Goal: Transaction & Acquisition: Purchase product/service

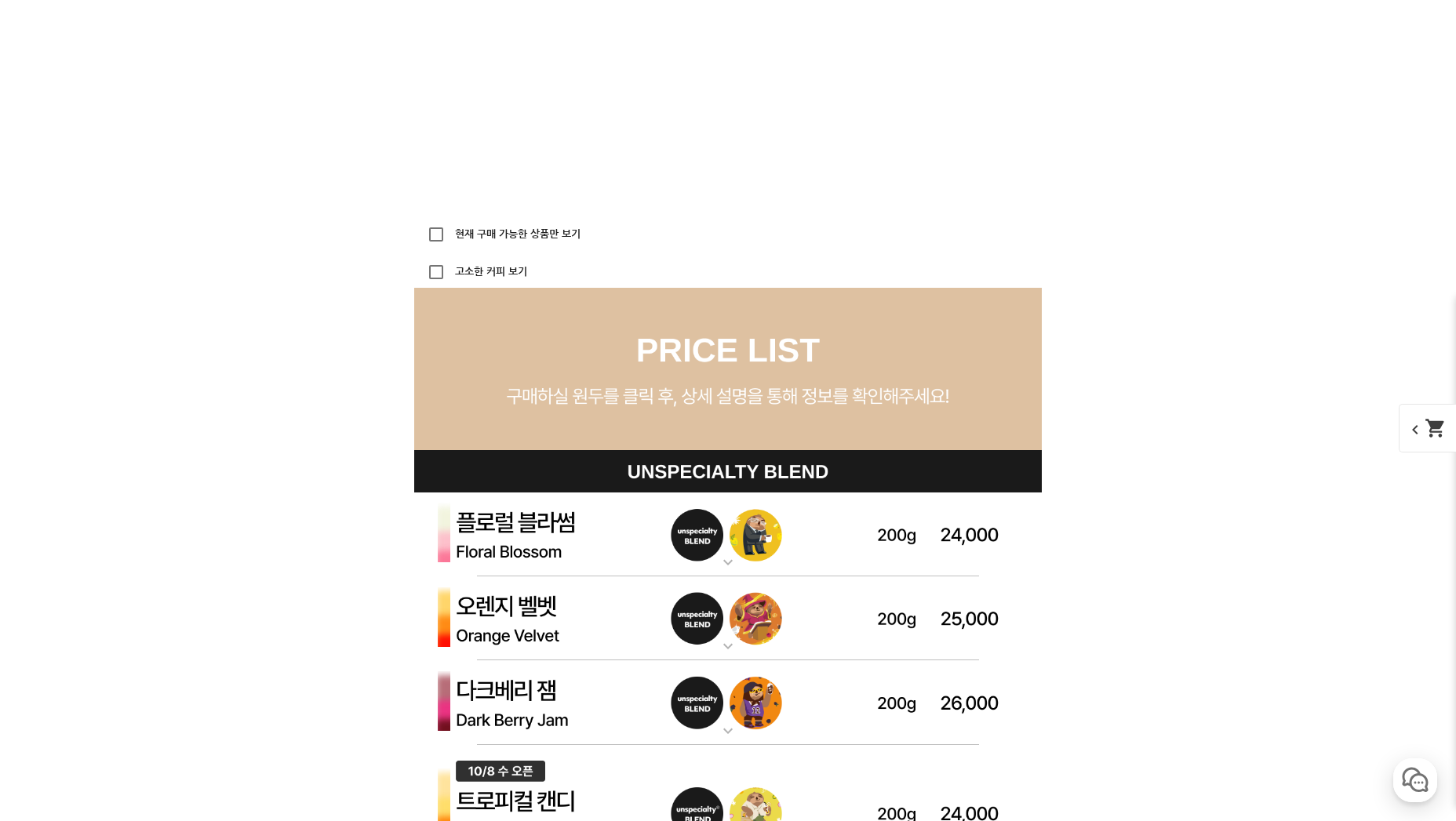
scroll to position [4419, 0]
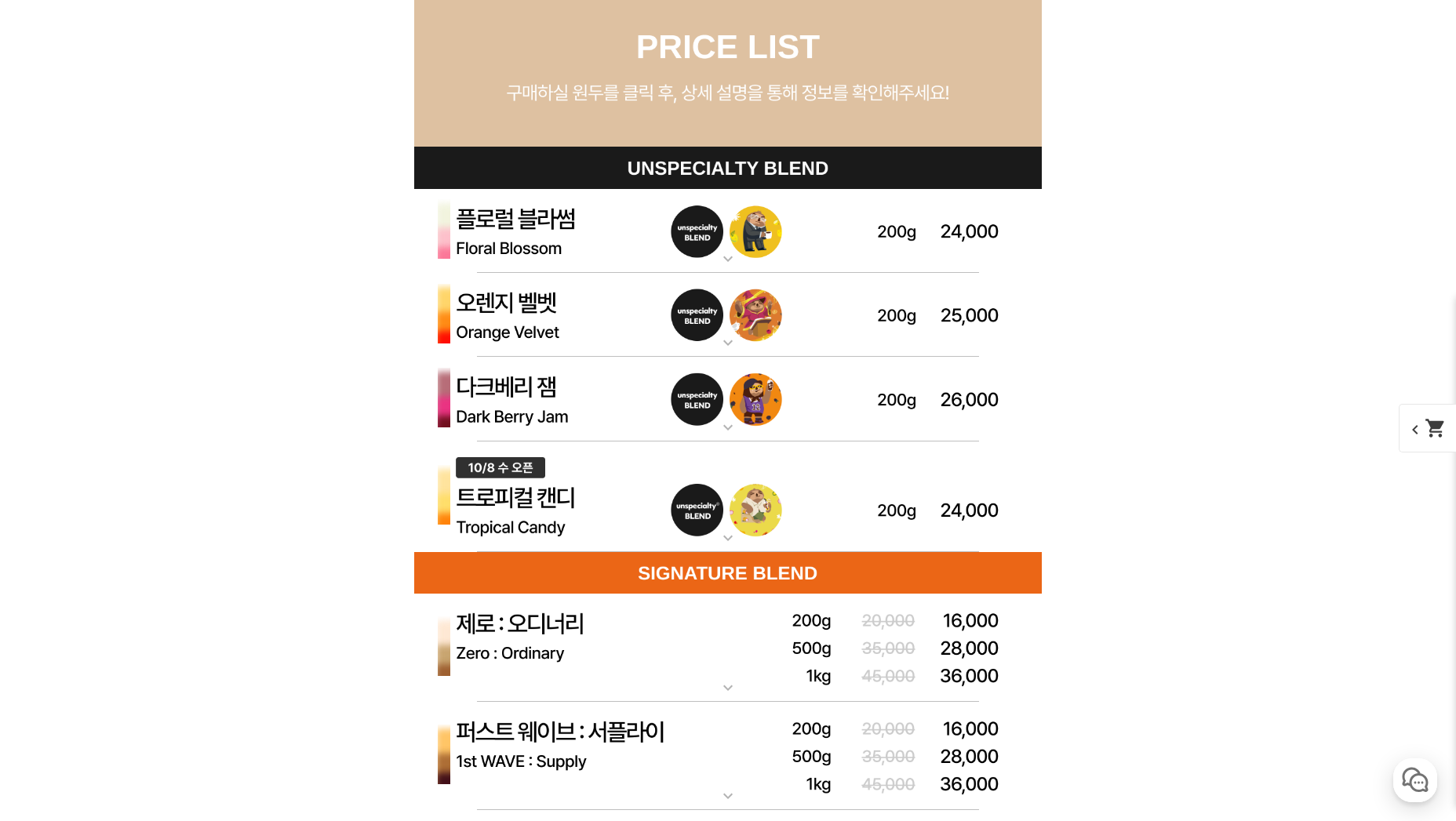
click at [563, 250] on img at bounding box center [728, 231] width 628 height 84
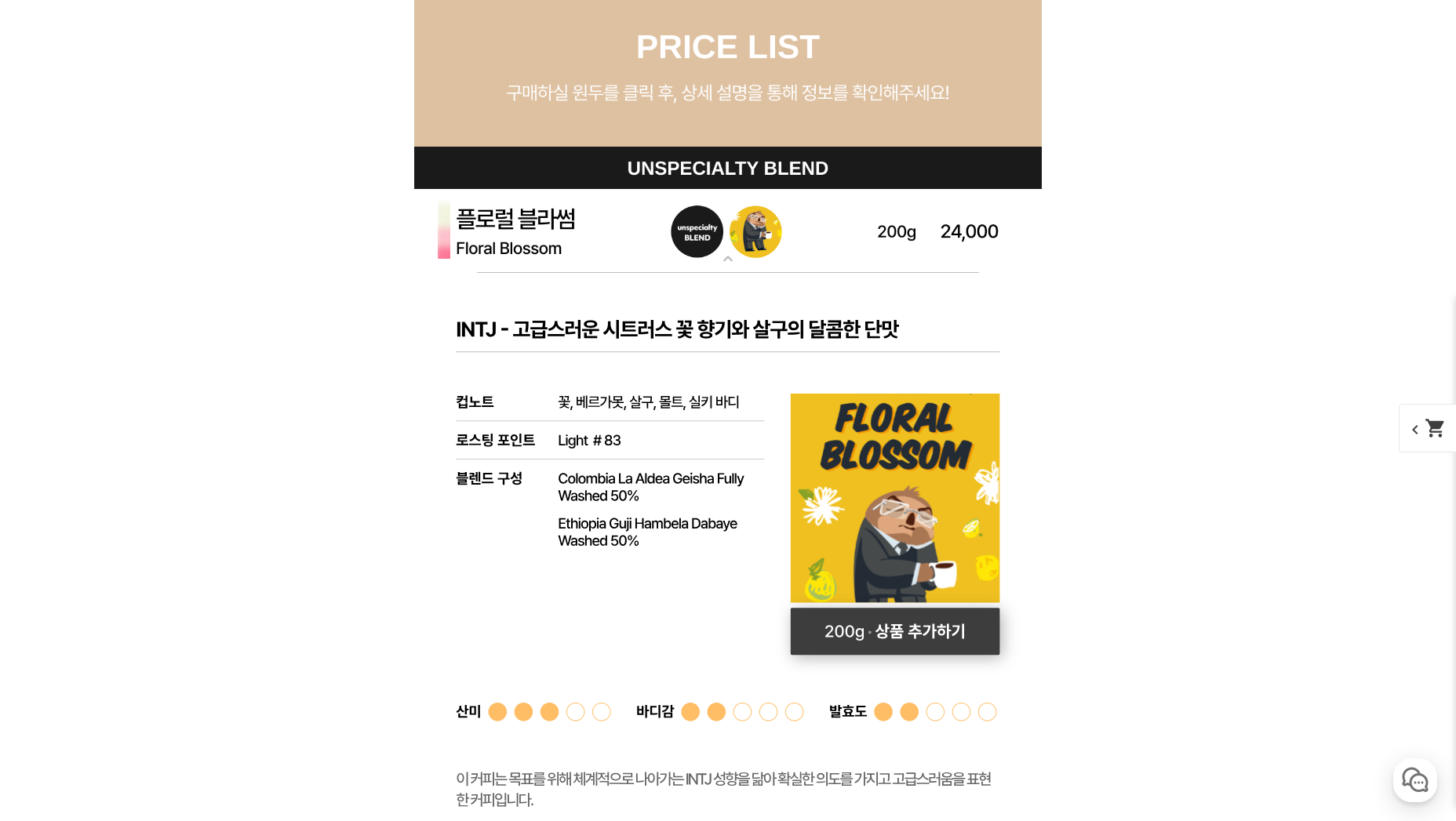
click at [878, 639] on rect at bounding box center [896, 632] width 210 height 47
select select "플로럴 블라썸 (언스페셜티 블렌드)"
select select "200g"
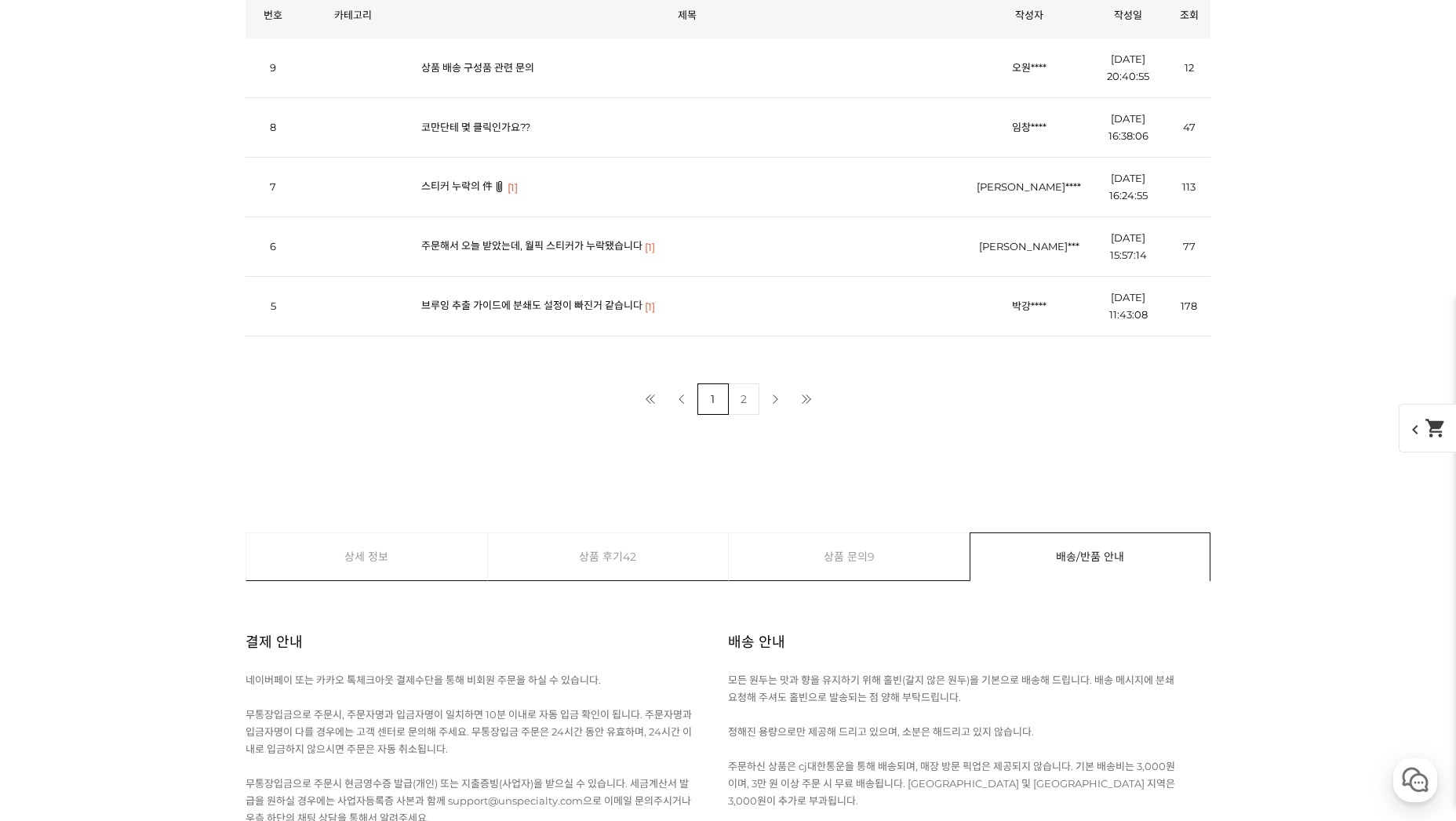
scroll to position [8498, 0]
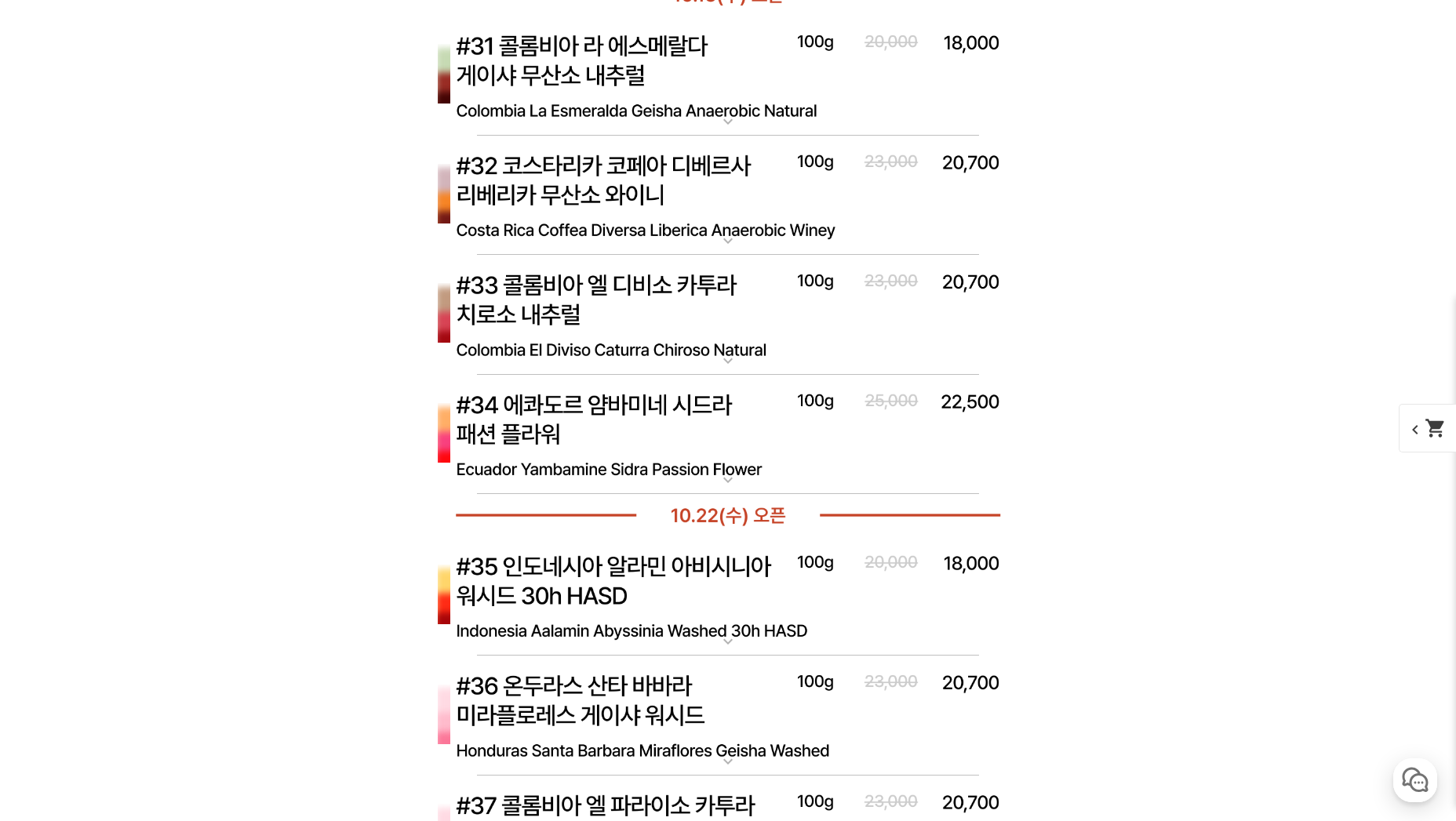
select select "[10.8 오픈] #28 코스타리카 산타 테레사 2000 게이샤 화이트 허니"
select select "100g"
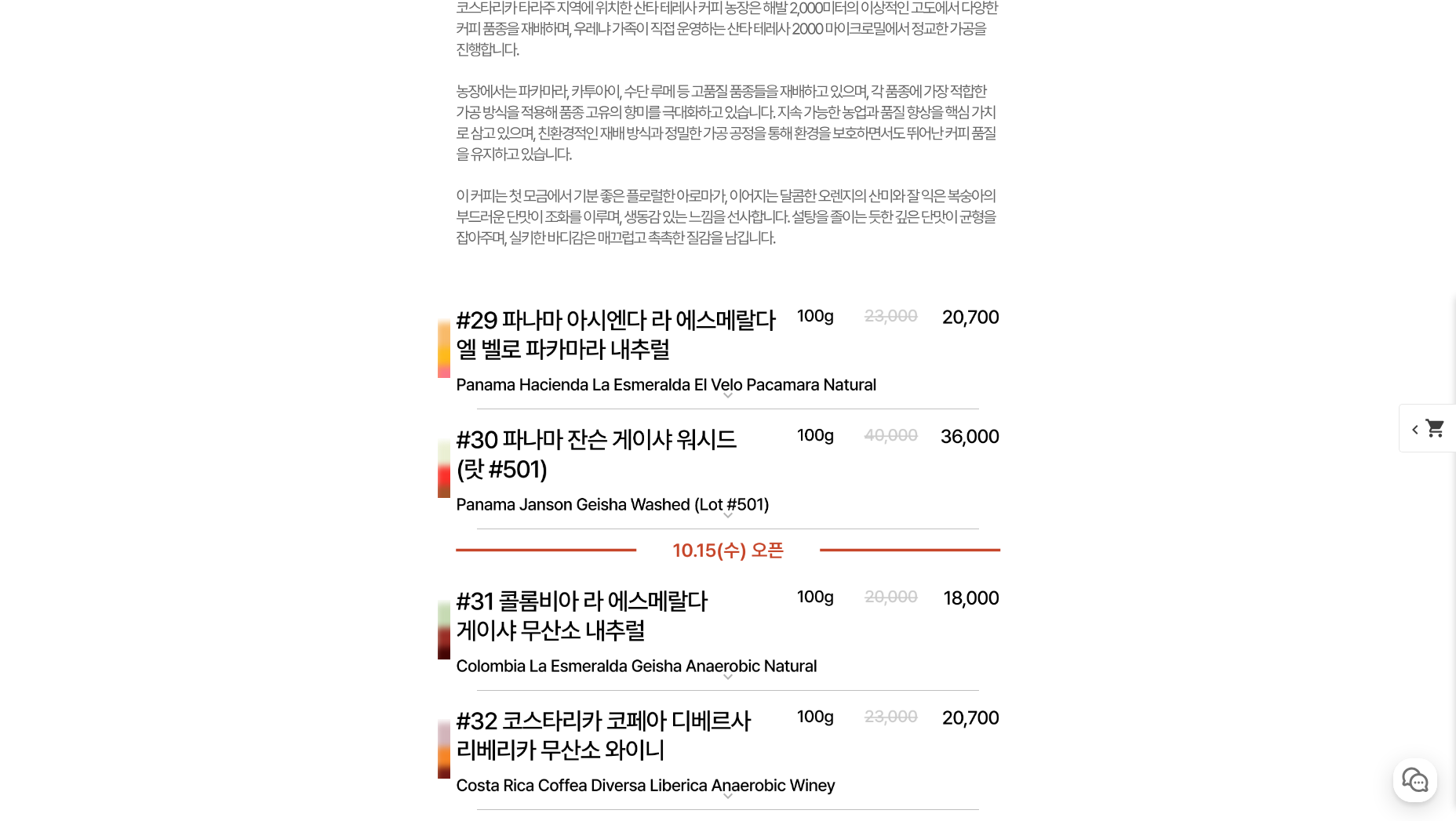
scroll to position [7820, 0]
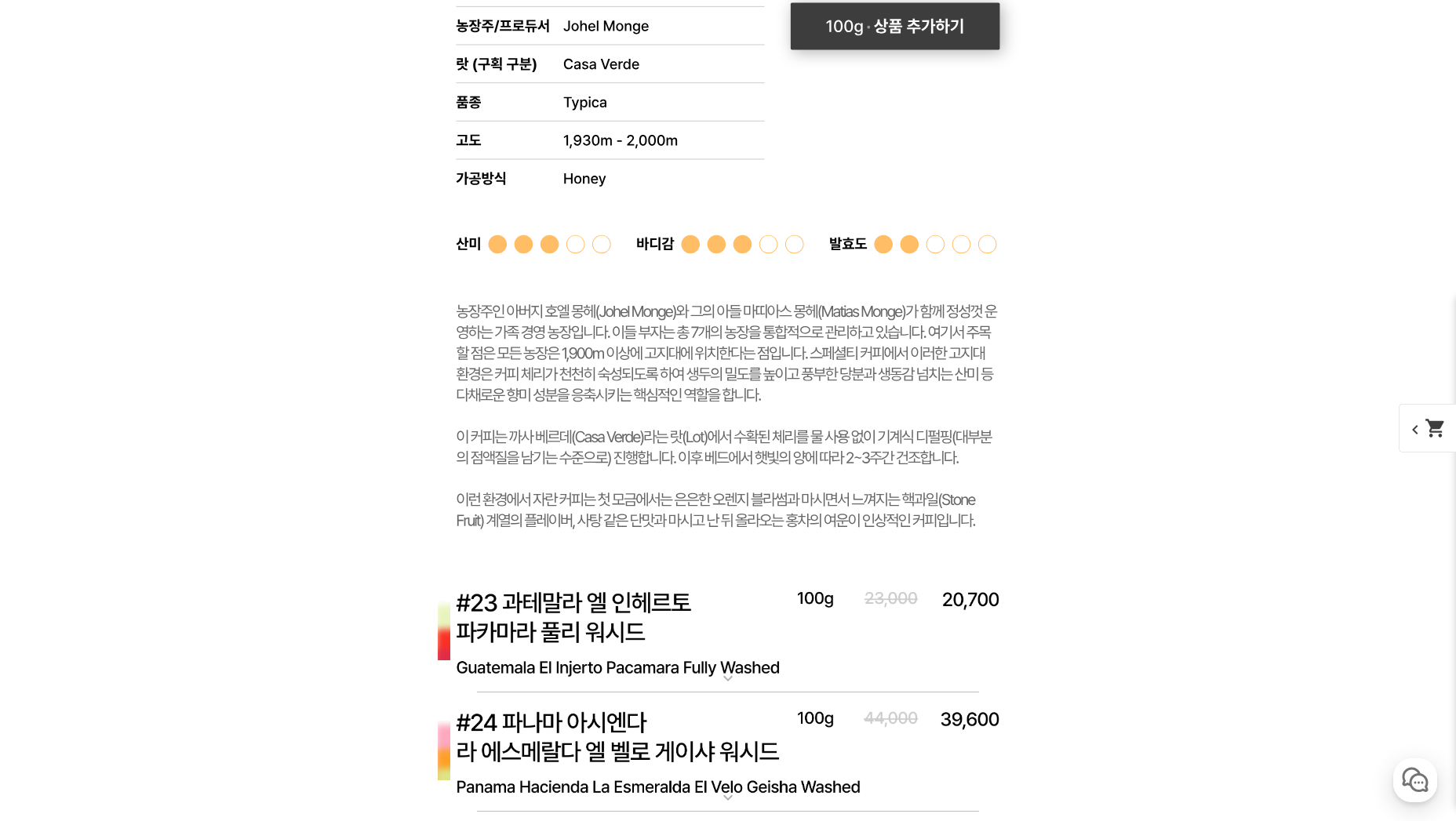
click at [891, 49] on rect at bounding box center [896, 26] width 210 height 47
select select "#22 코스타리카 아시엔다 산 이시드로 라브라도르 카사 베르데 티피카 허니"
click at [1430, 429] on mat-icon "shopping_cart" at bounding box center [1435, 428] width 22 height 22
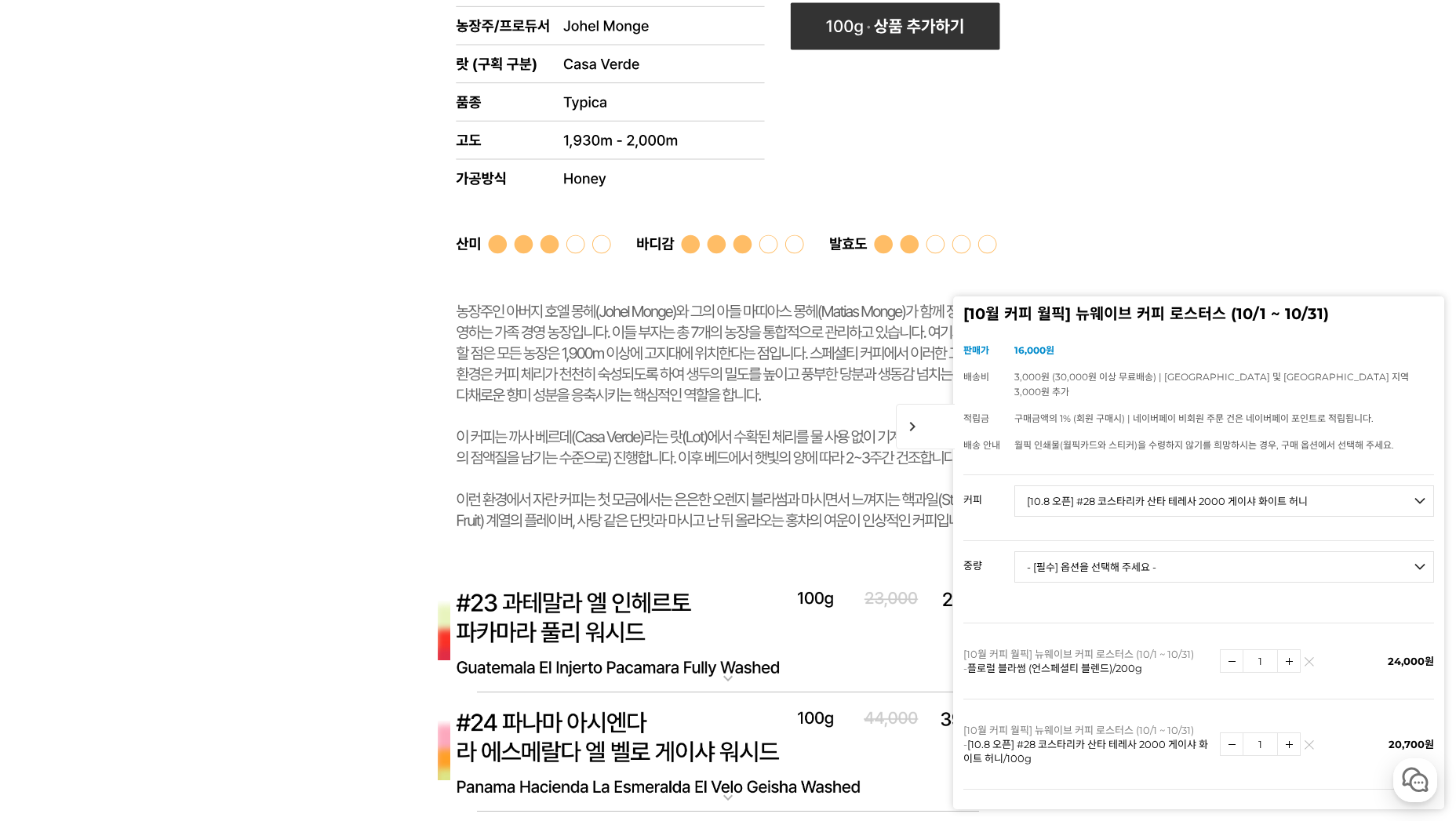
scroll to position [339, 0]
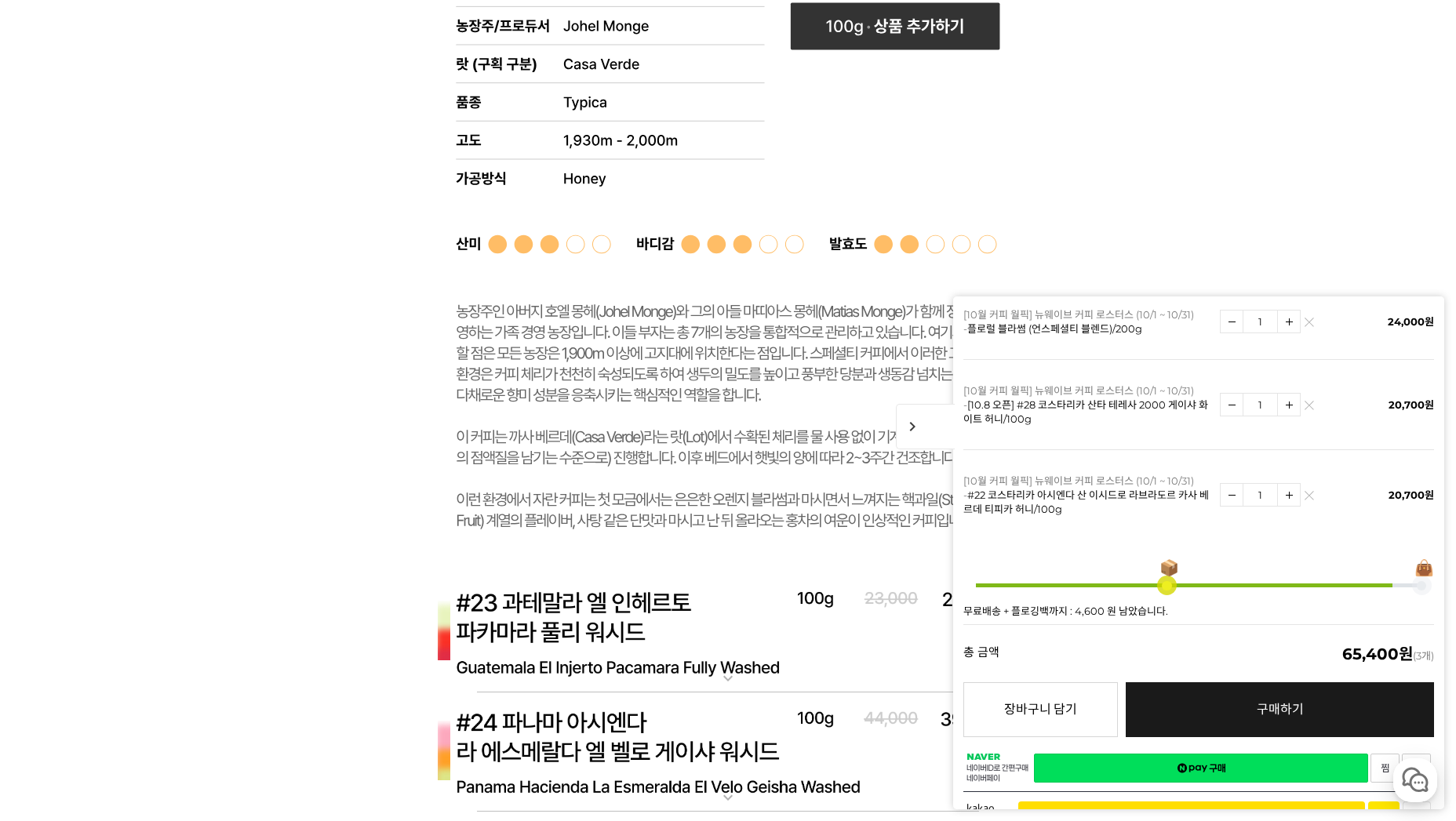
click at [1305, 405] on img at bounding box center [1309, 409] width 9 height 9
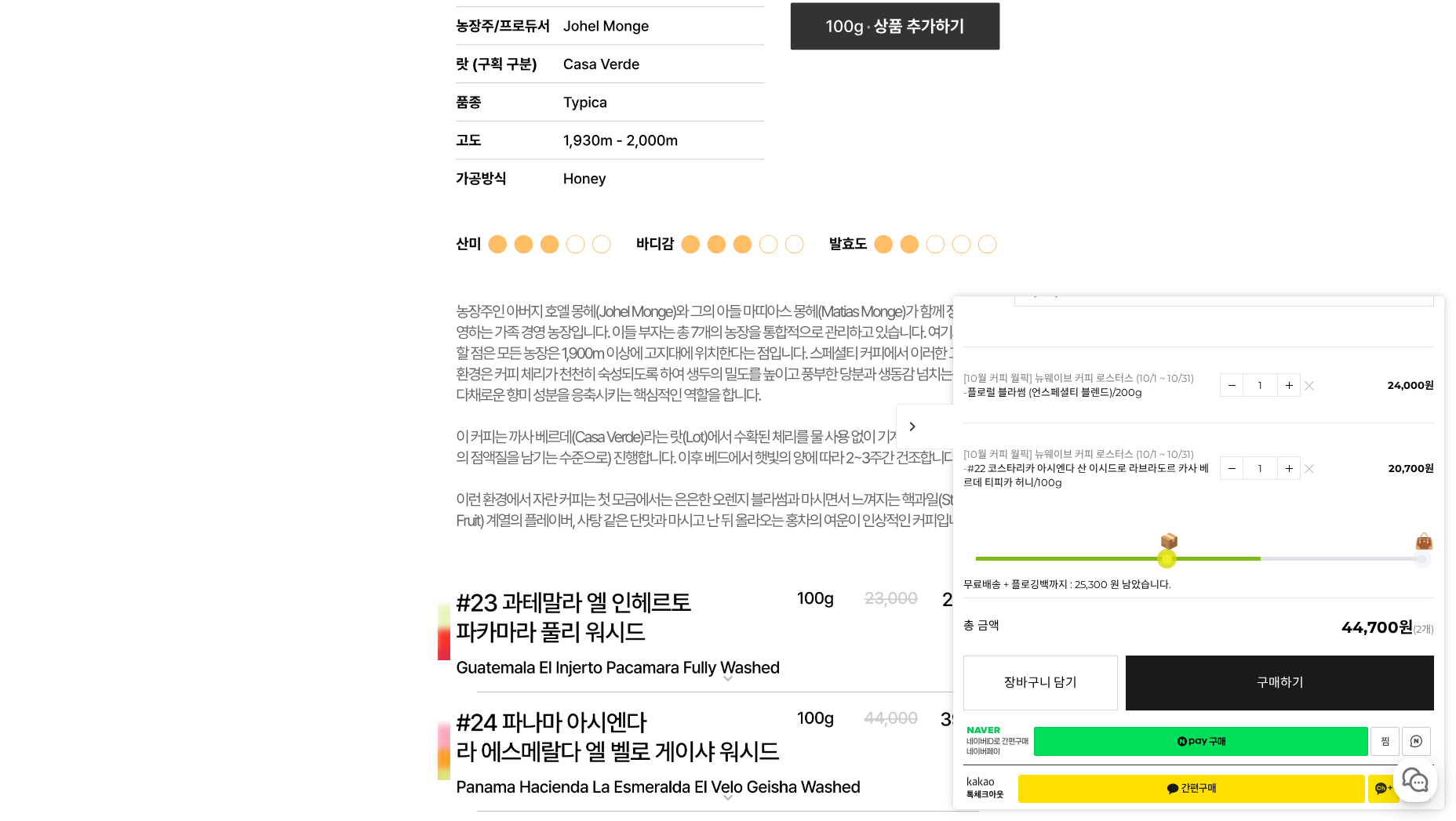
scroll to position [7139, 0]
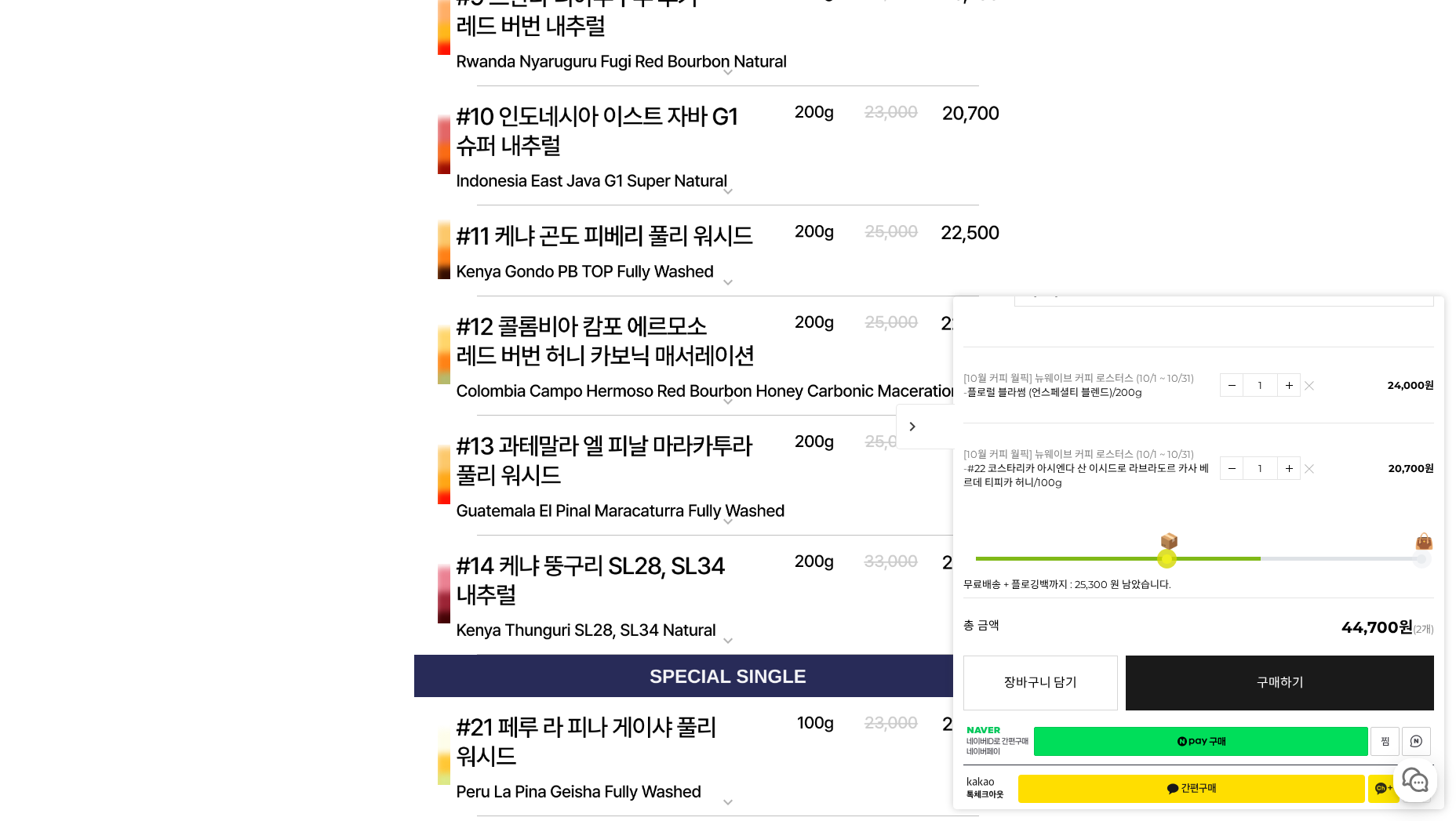
click at [336, 354] on div "게시글 신고하기 신고사유 관련없는 내용 욕설/비방 개인정보유출 광고/홍보글 기타 신고해주신 내용은 쇼핑몰 운영자의 검토 후 내부 운영 정책에 …" at bounding box center [728, 472] width 965 height 13573
click at [575, 159] on img at bounding box center [728, 146] width 628 height 121
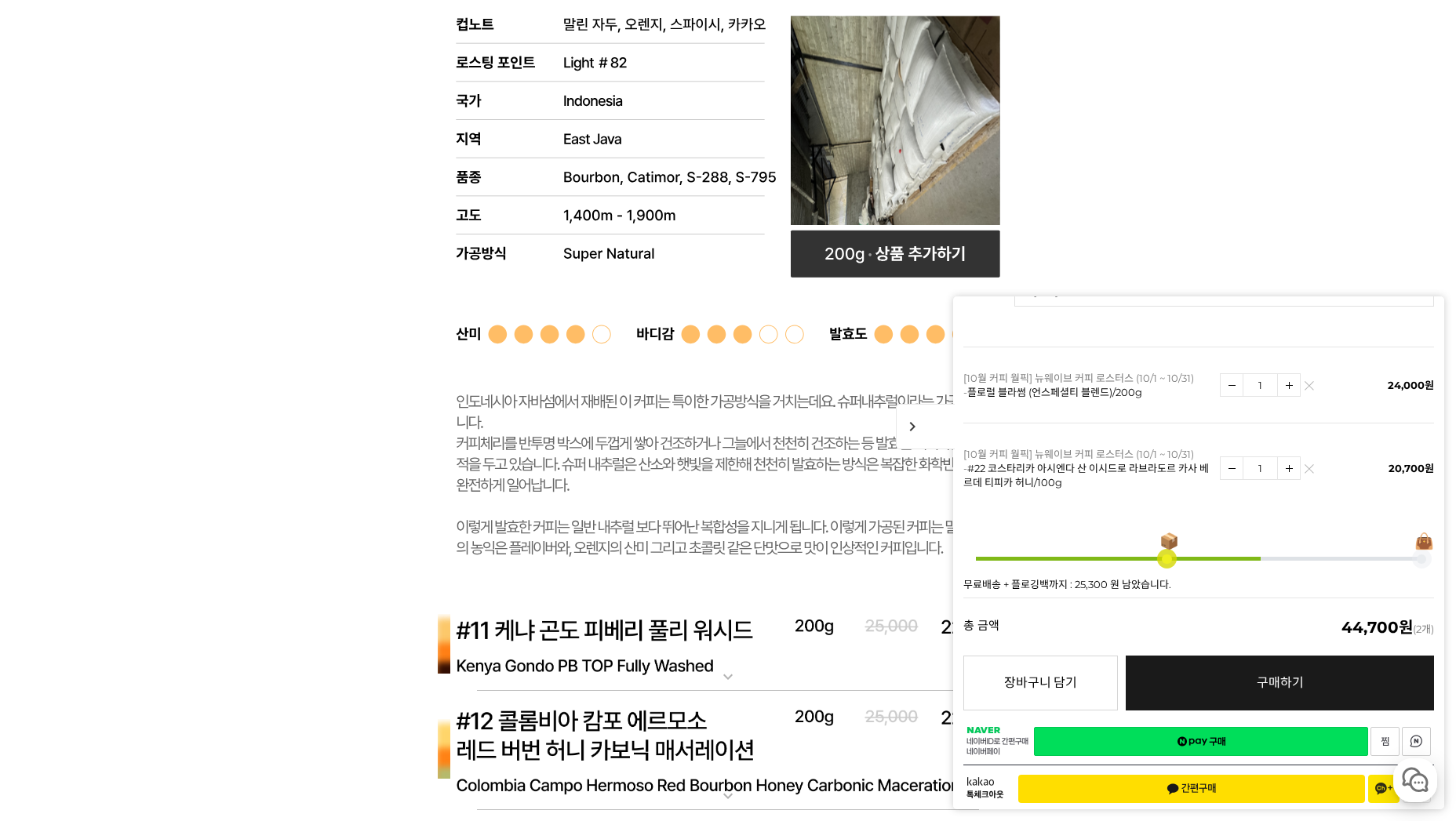
scroll to position [7820, 0]
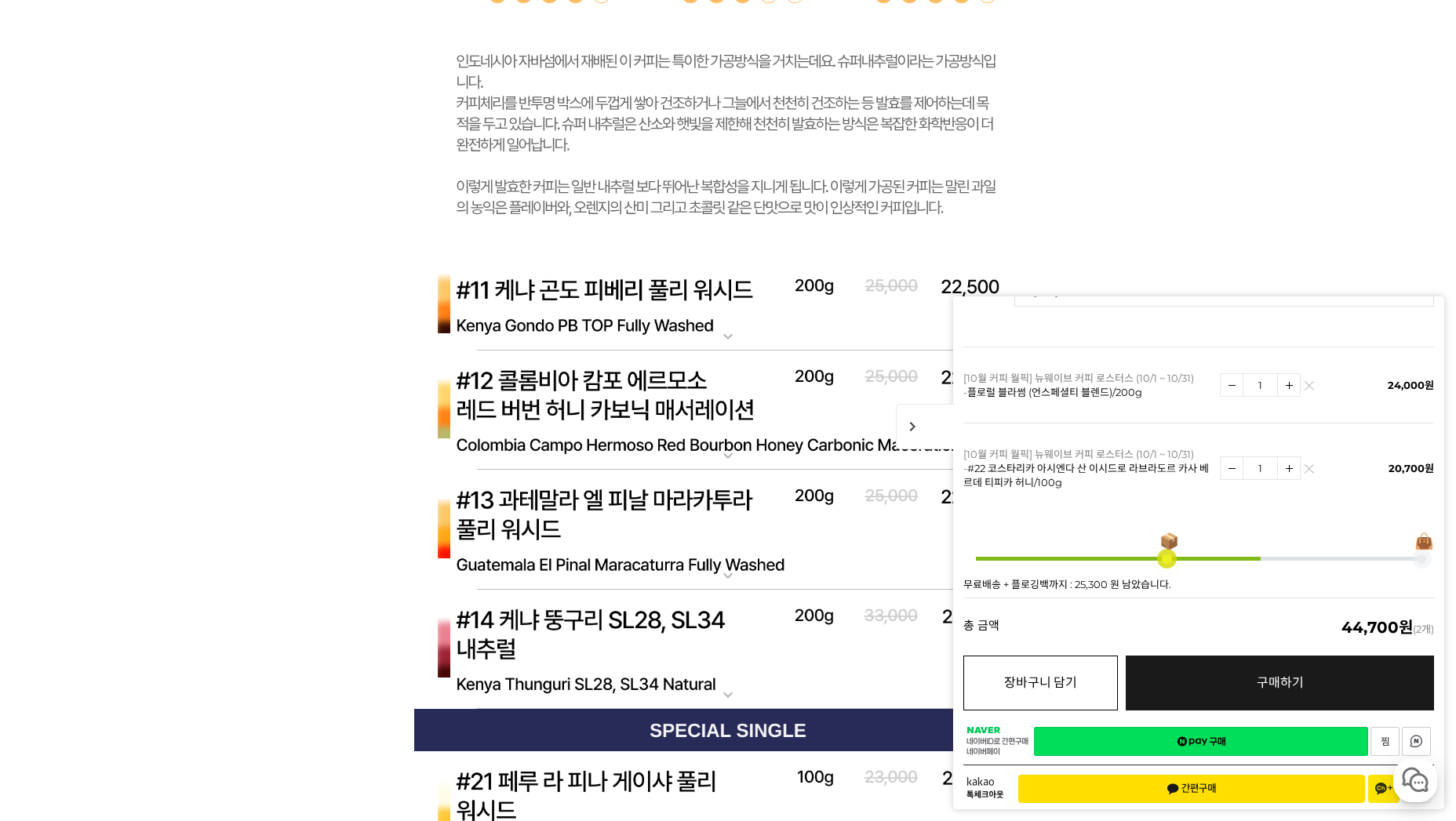
click at [1090, 676] on button "장바구니 담기" at bounding box center [1041, 684] width 155 height 55
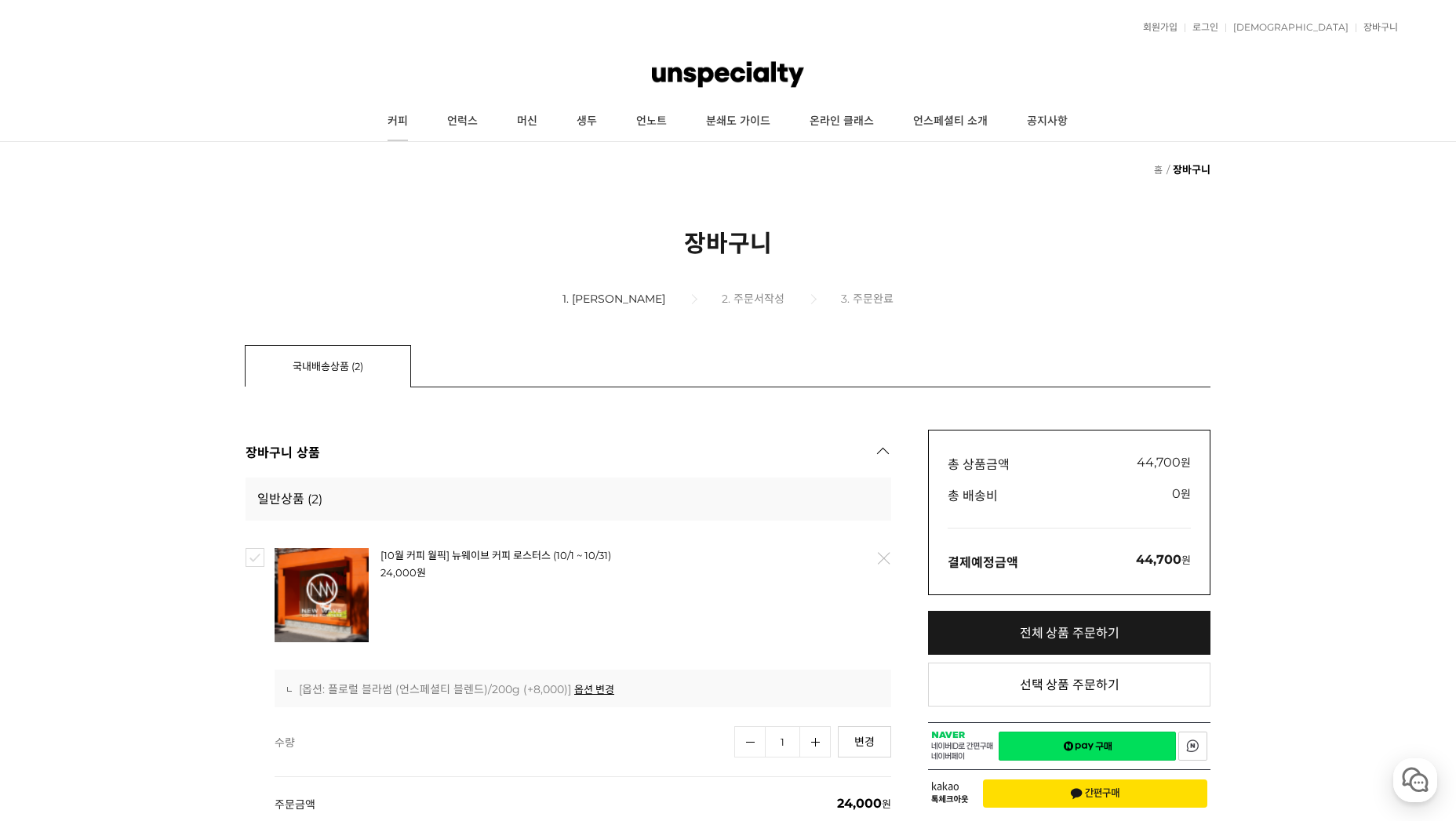
click at [393, 119] on link "커피" at bounding box center [397, 122] width 60 height 39
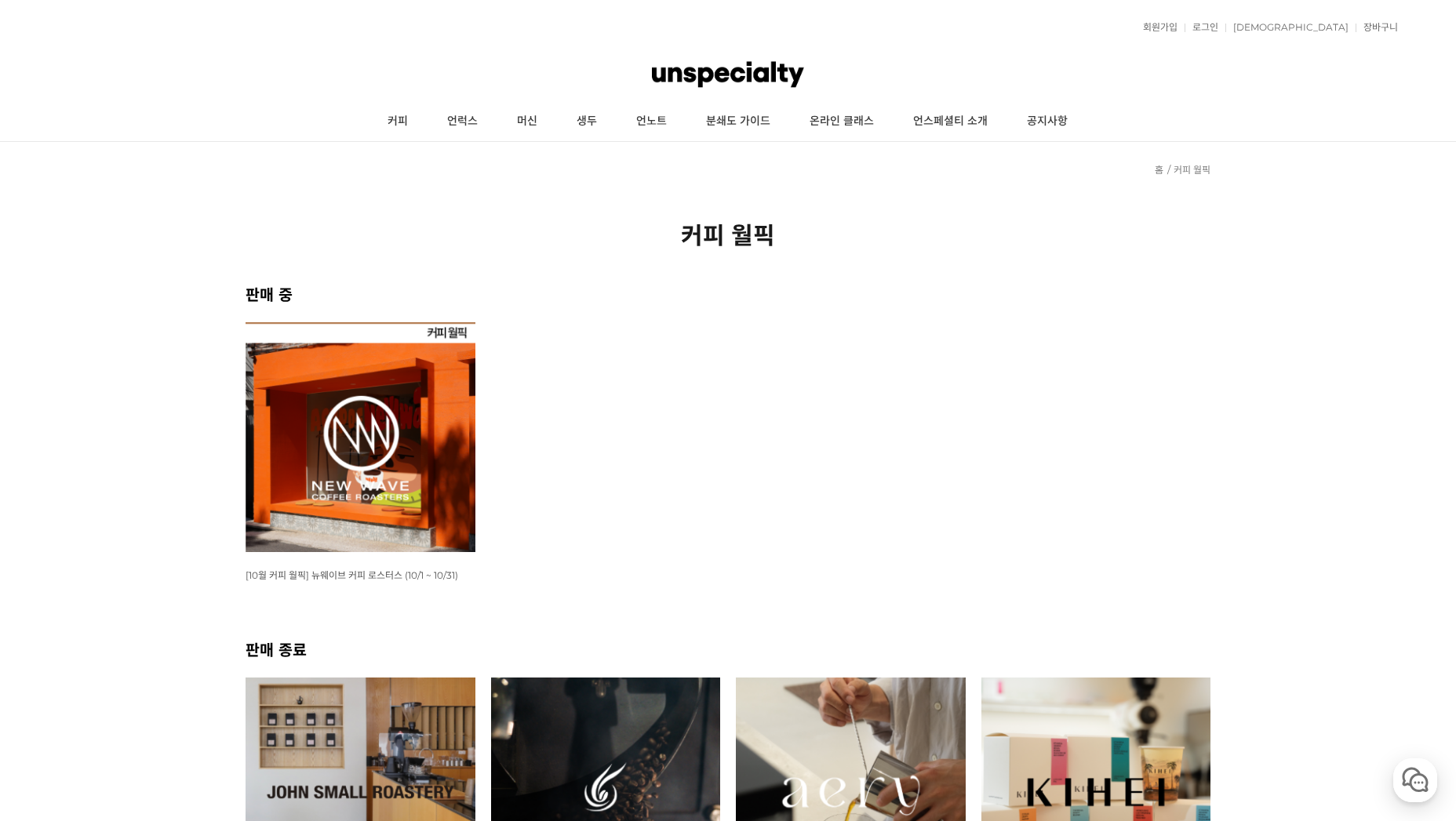
click at [361, 413] on img at bounding box center [360, 437] width 230 height 230
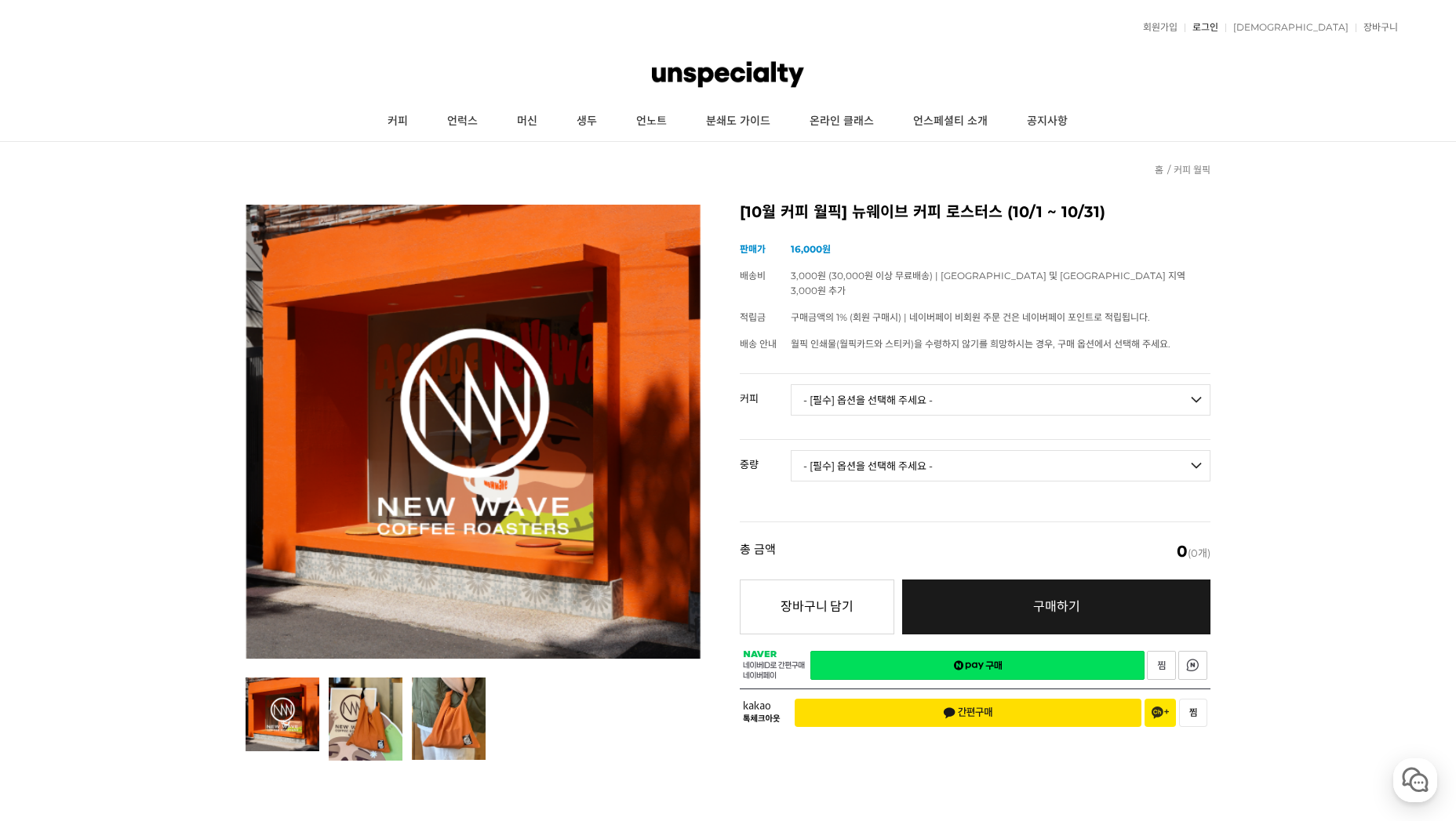
click at [1219, 26] on link "로그인" at bounding box center [1202, 27] width 33 height 10
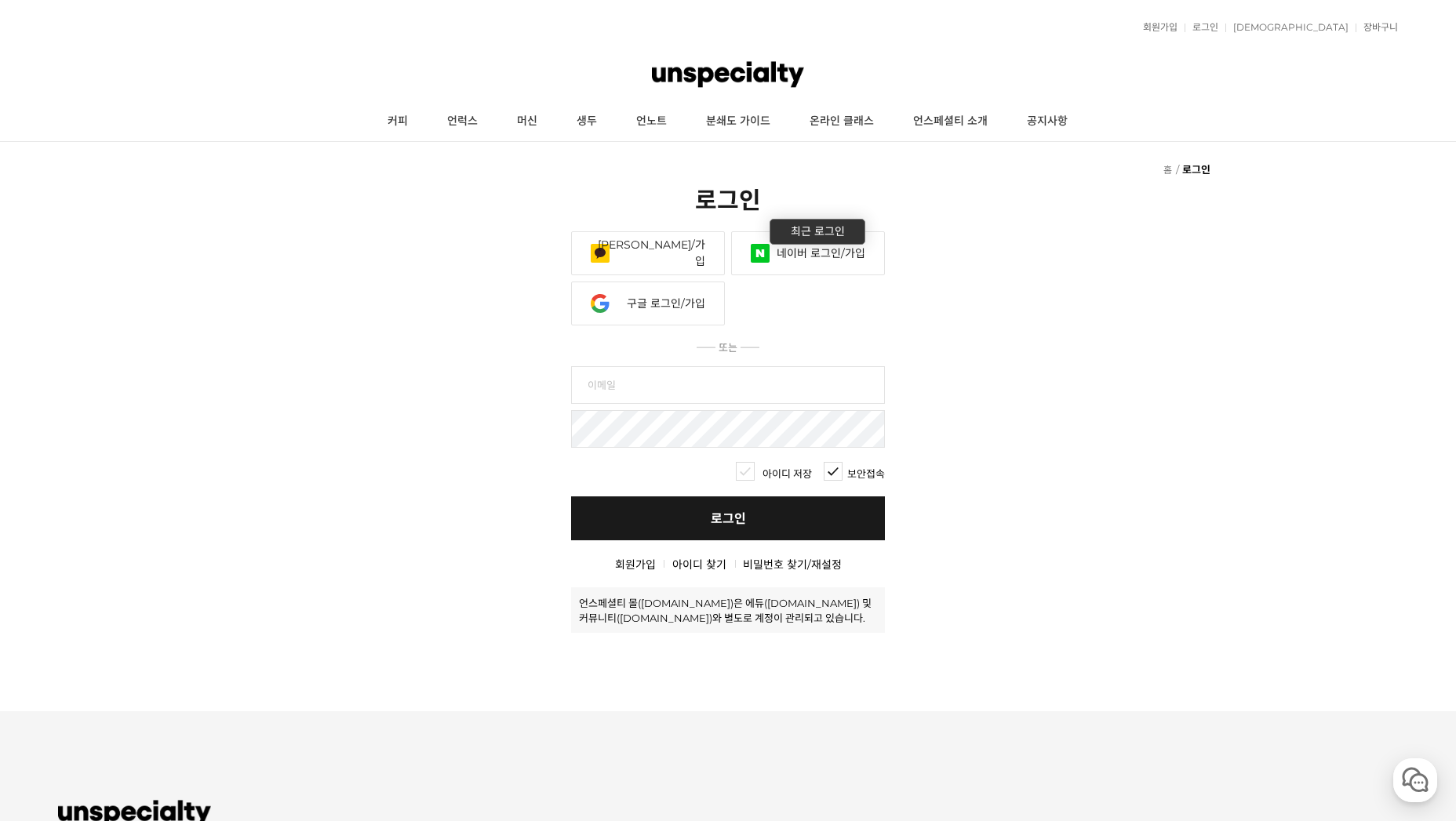
click at [805, 259] on link "네이버 로그인/가입" at bounding box center [807, 253] width 154 height 44
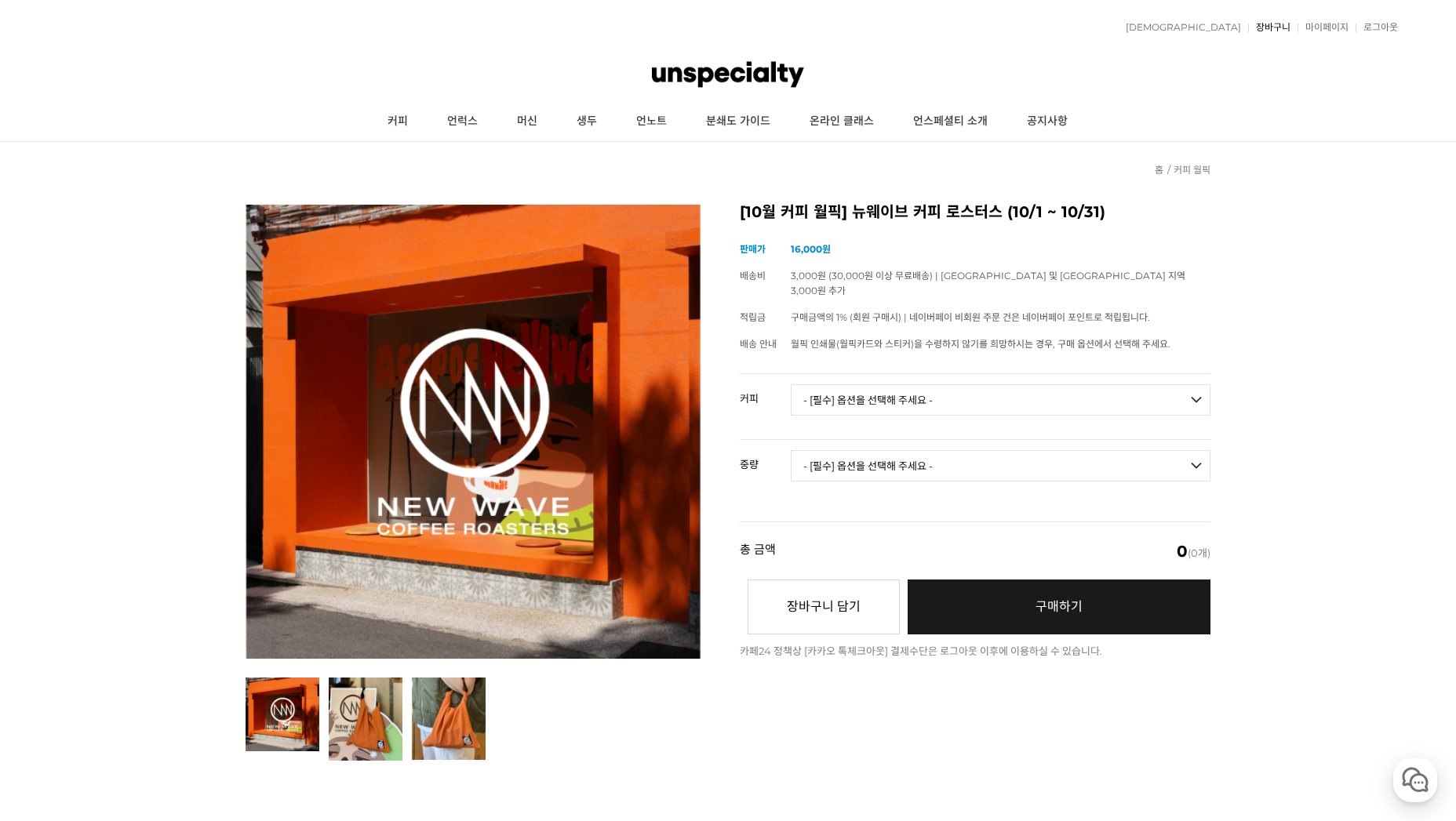
click at [1273, 32] on link "장바구니" at bounding box center [1269, 27] width 42 height 10
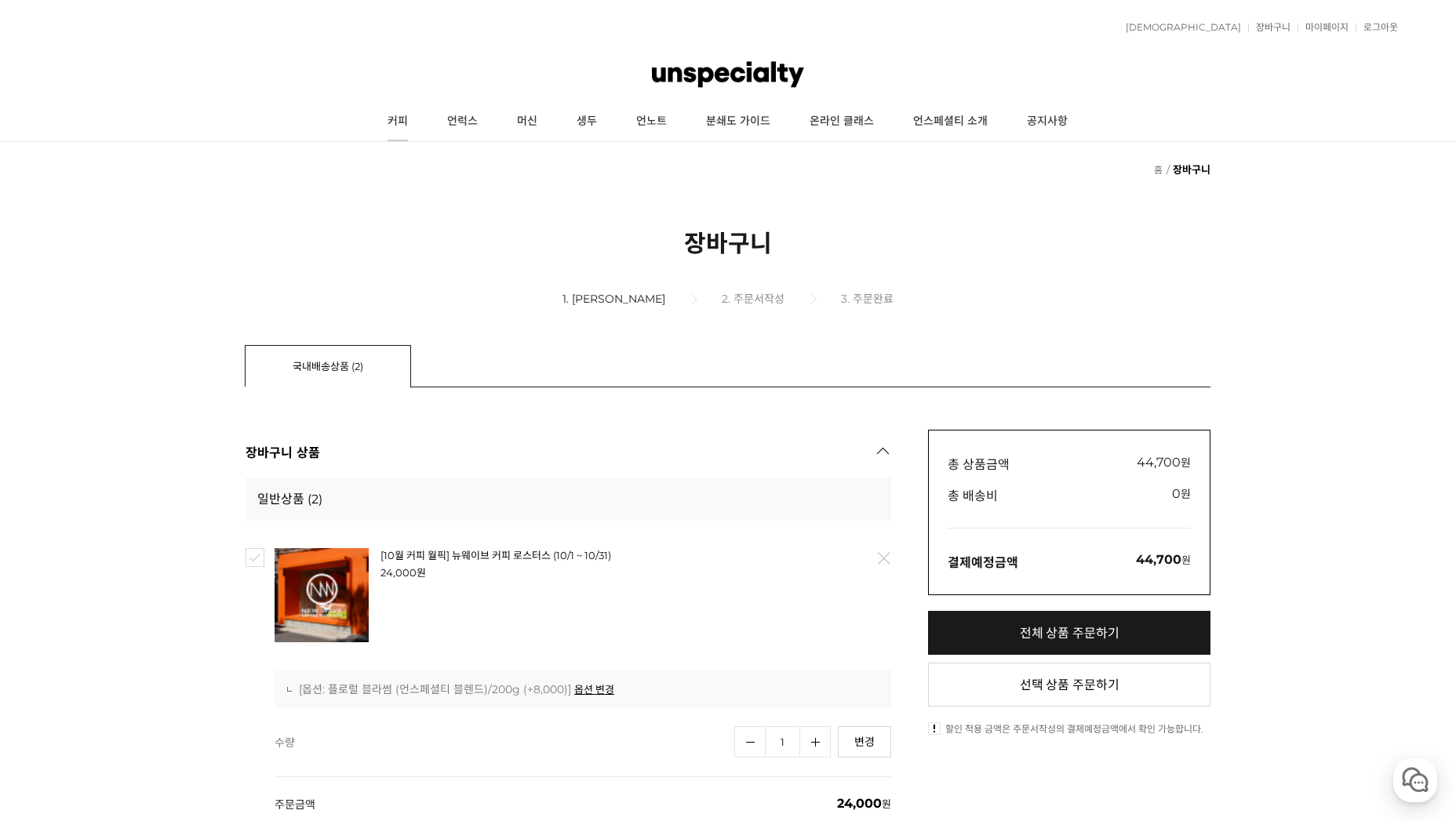
click at [399, 127] on link "커피" at bounding box center [397, 122] width 60 height 39
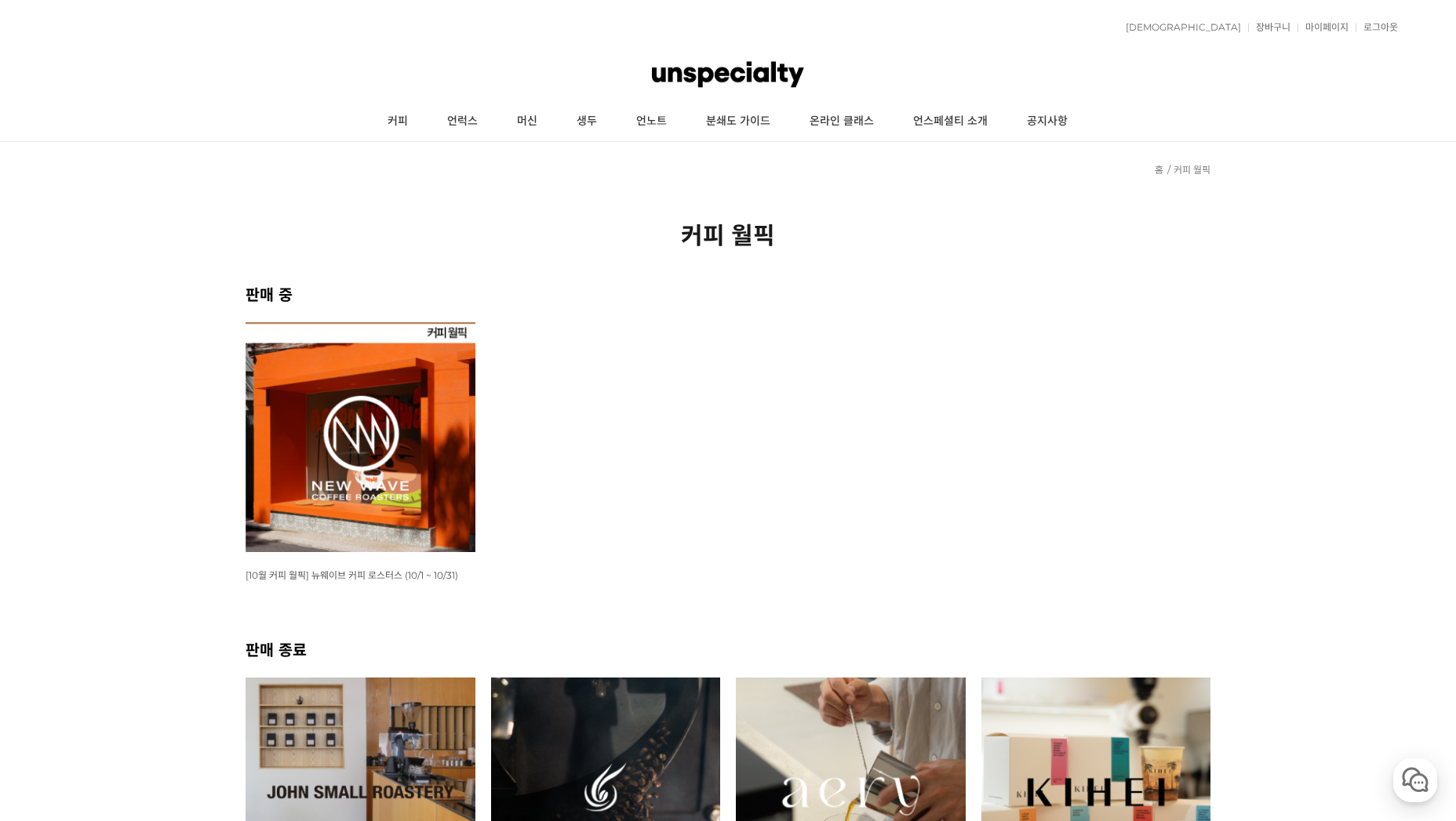
click at [371, 412] on img at bounding box center [360, 437] width 230 height 230
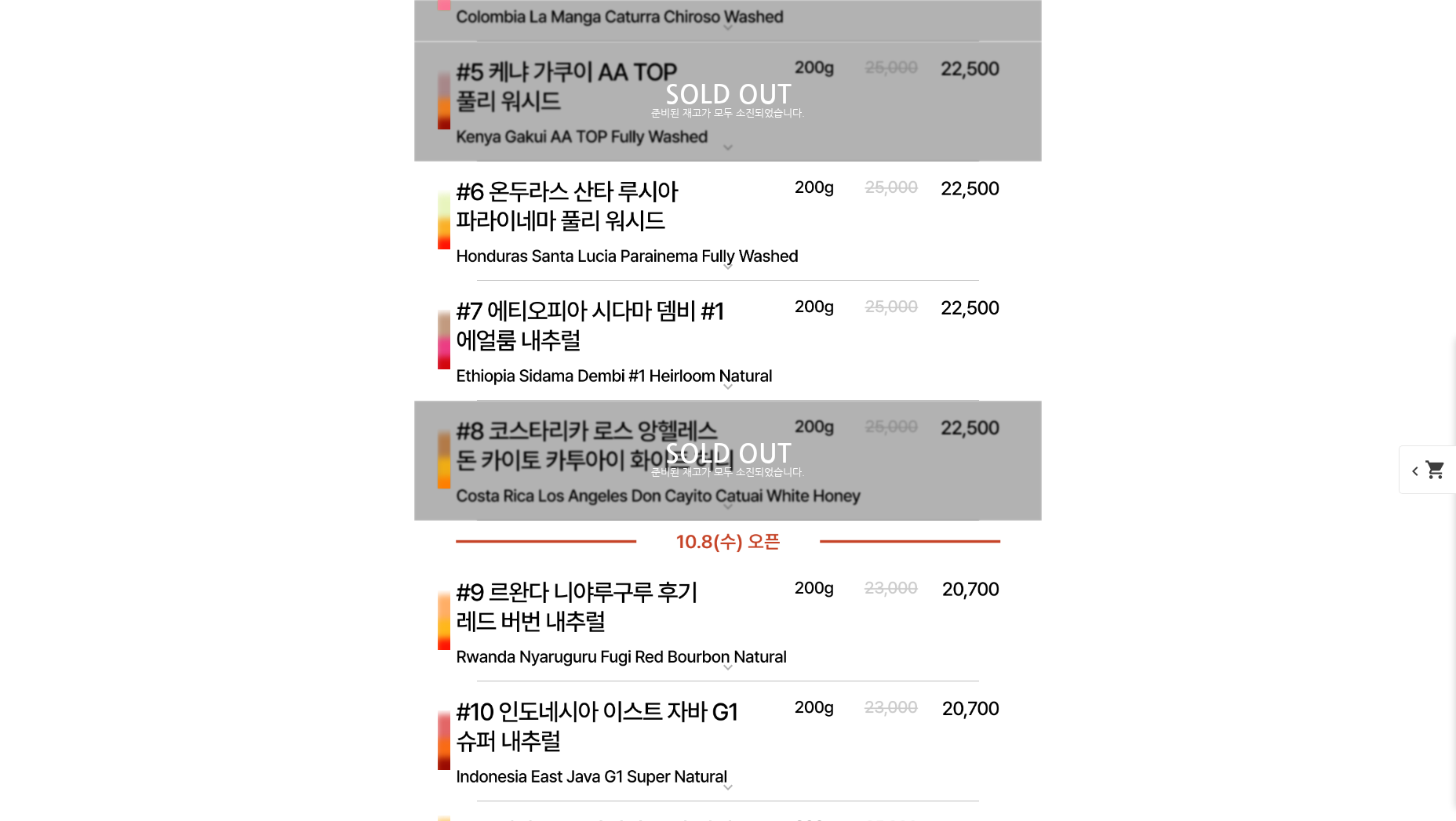
scroll to position [6157, 0]
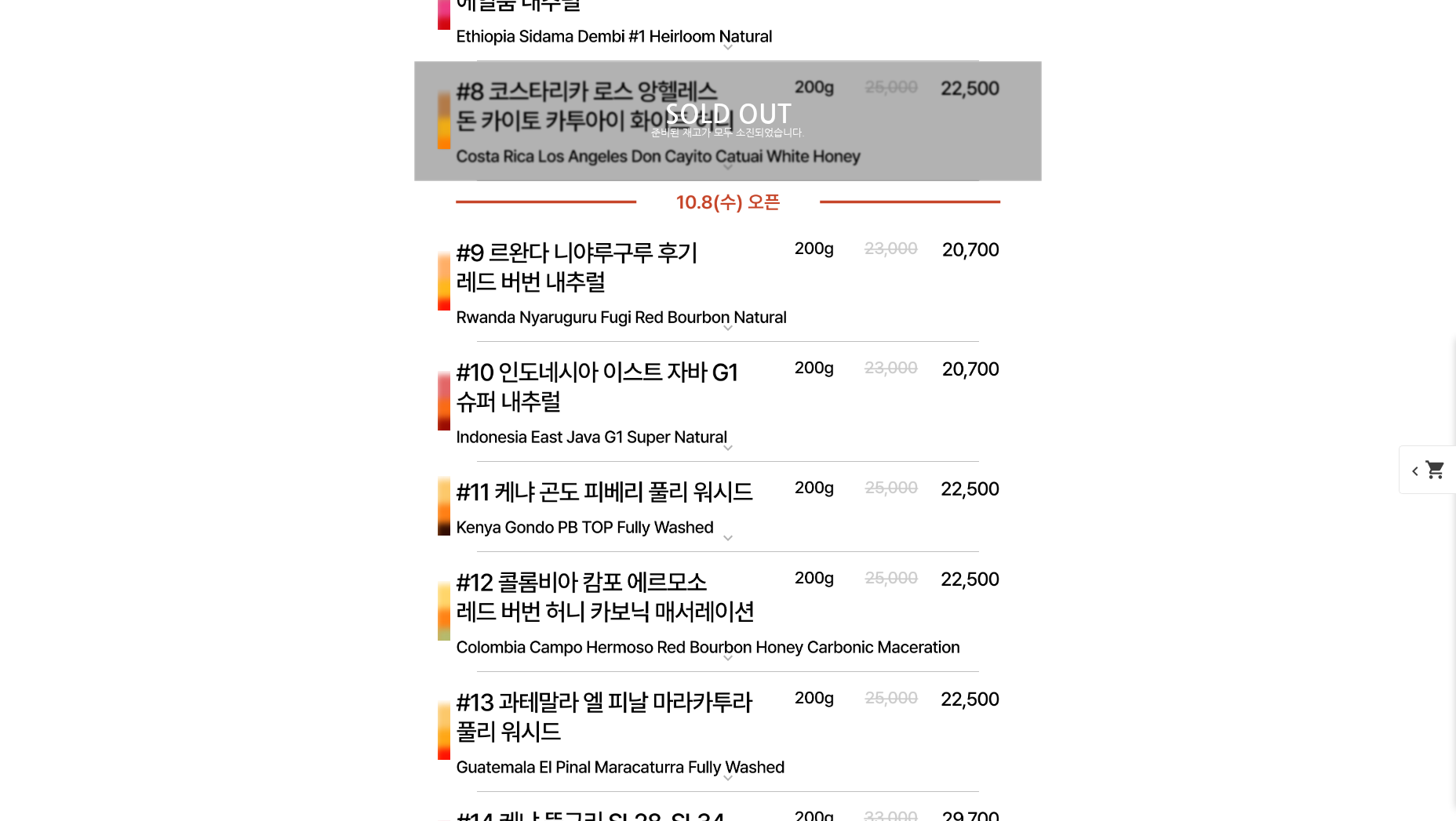
click at [578, 292] on img at bounding box center [728, 282] width 628 height 121
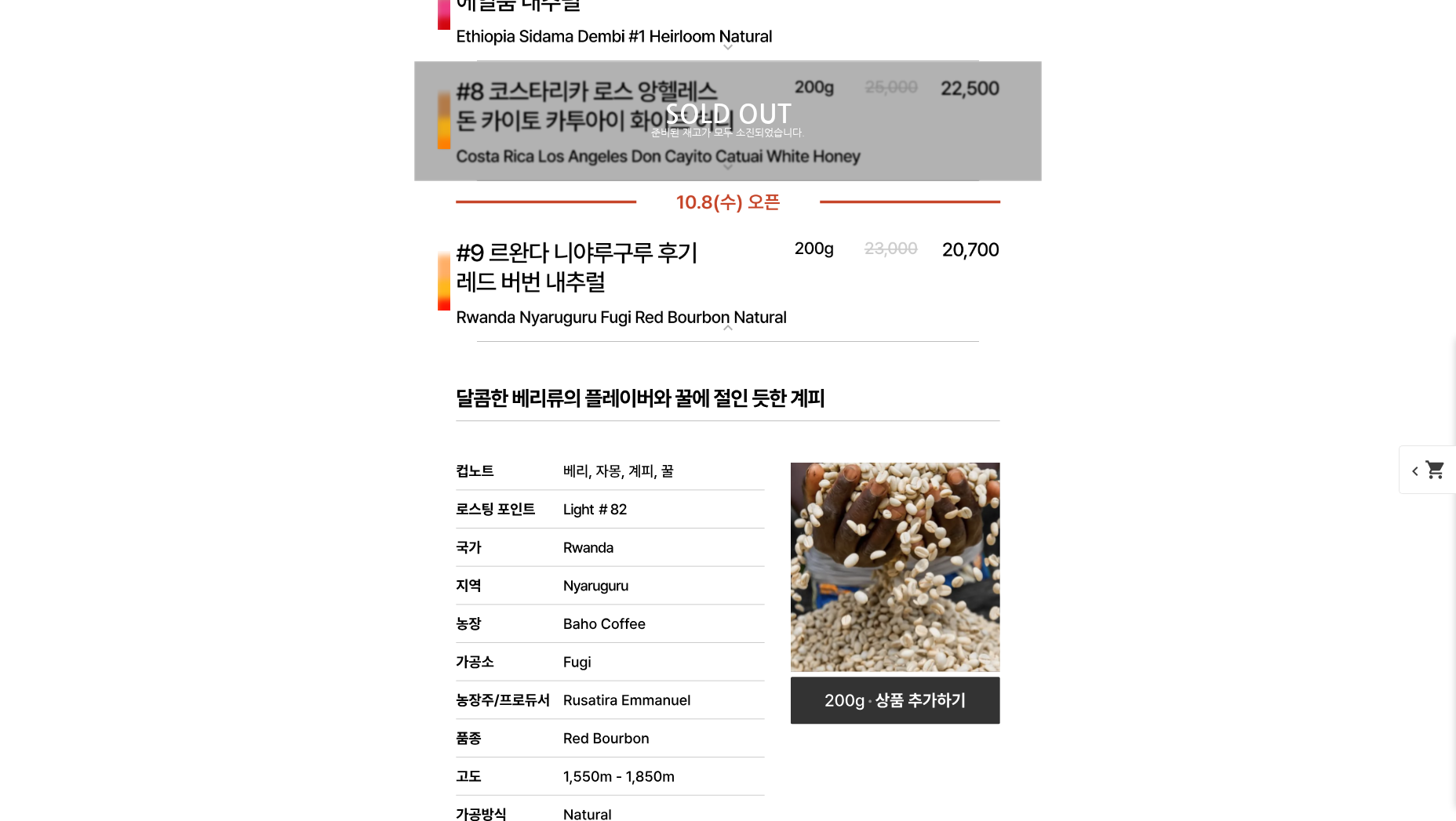
scroll to position [6496, 0]
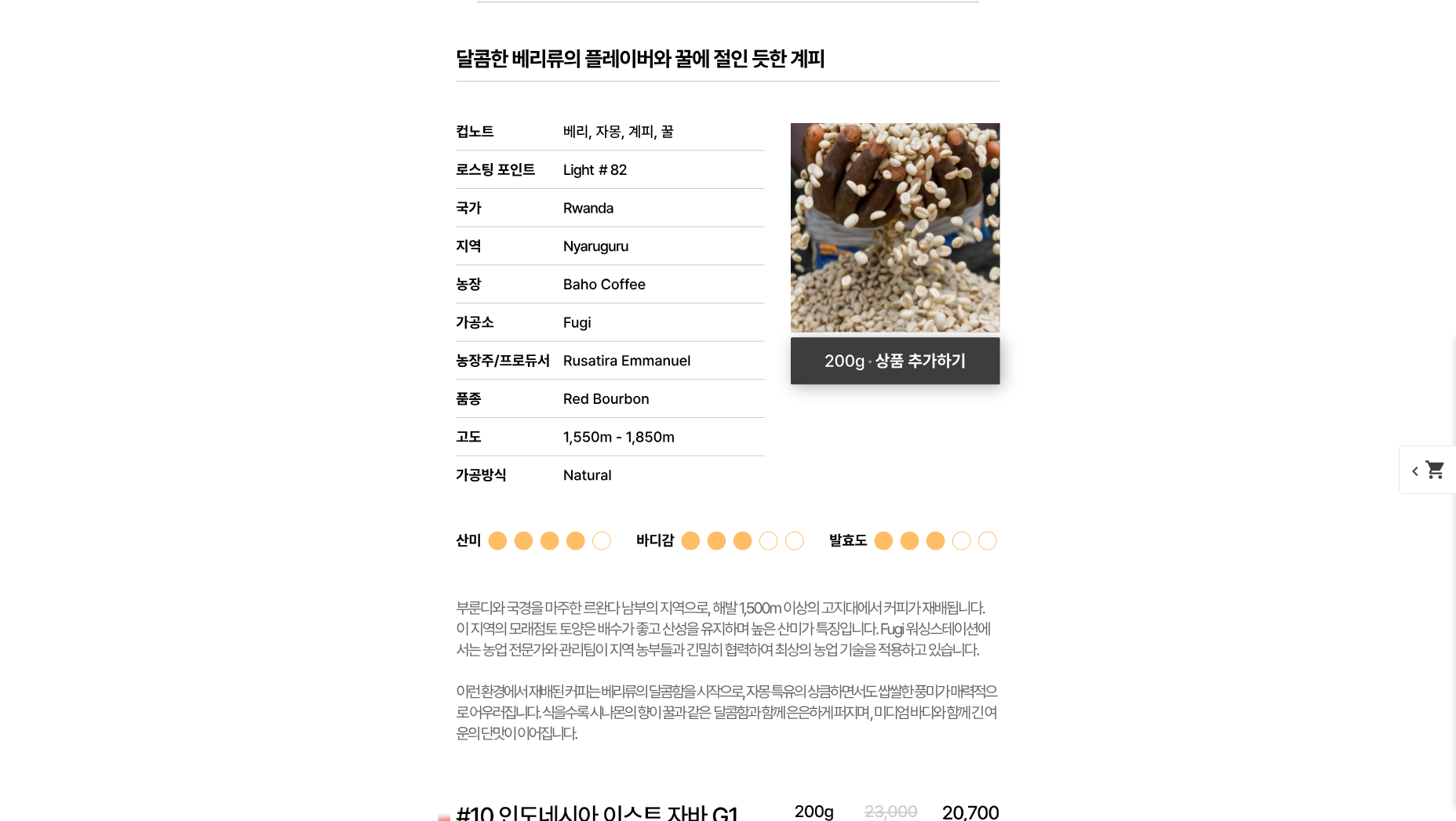
click at [873, 363] on rect at bounding box center [896, 362] width 210 height 47
select select "[10.8 오픈] #9 르완다 니야루구루 후기 레드 버번 내추럴"
select select "200g"
click at [917, 354] on rect at bounding box center [896, 362] width 210 height 47
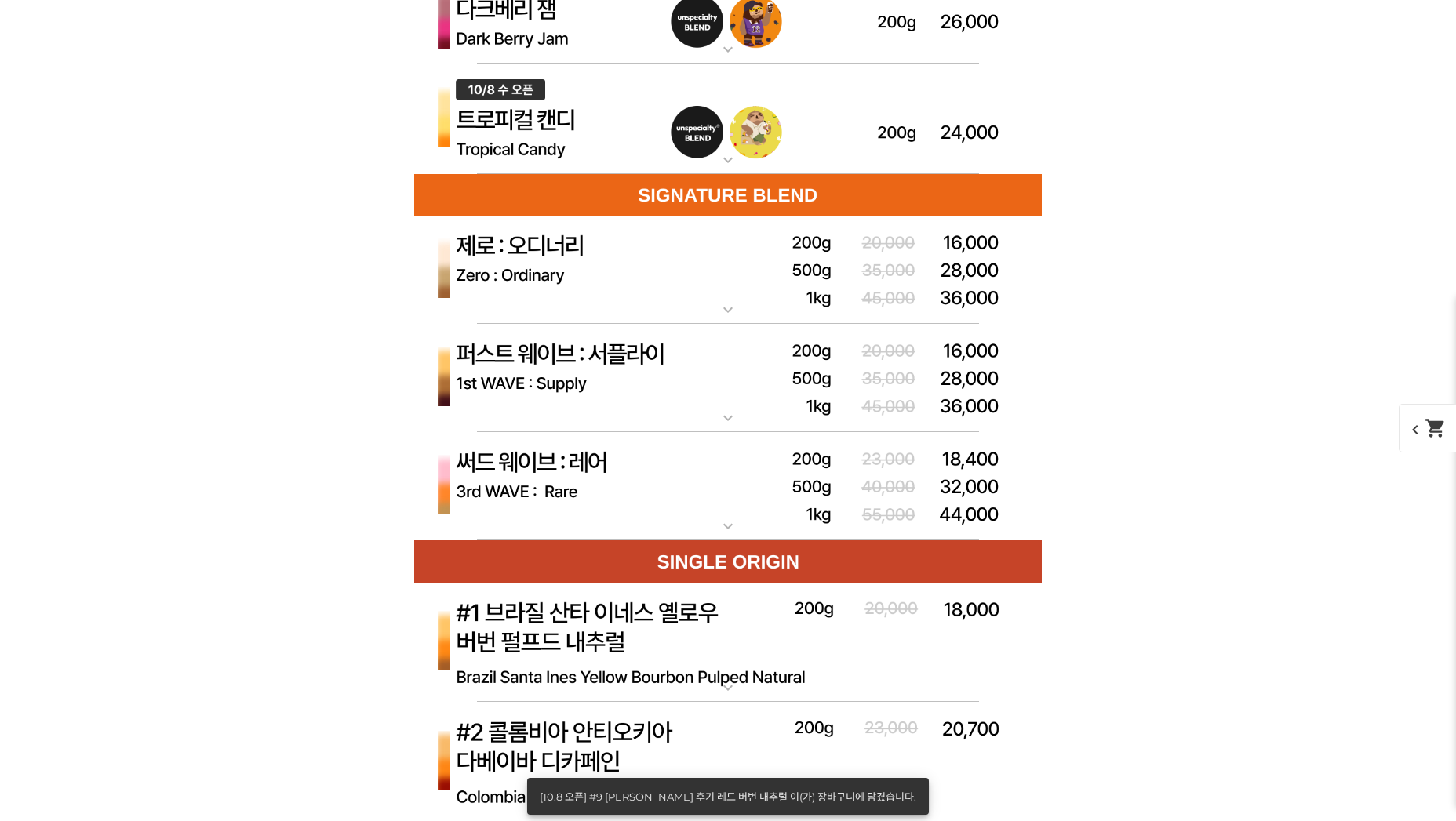
scroll to position [3777, 0]
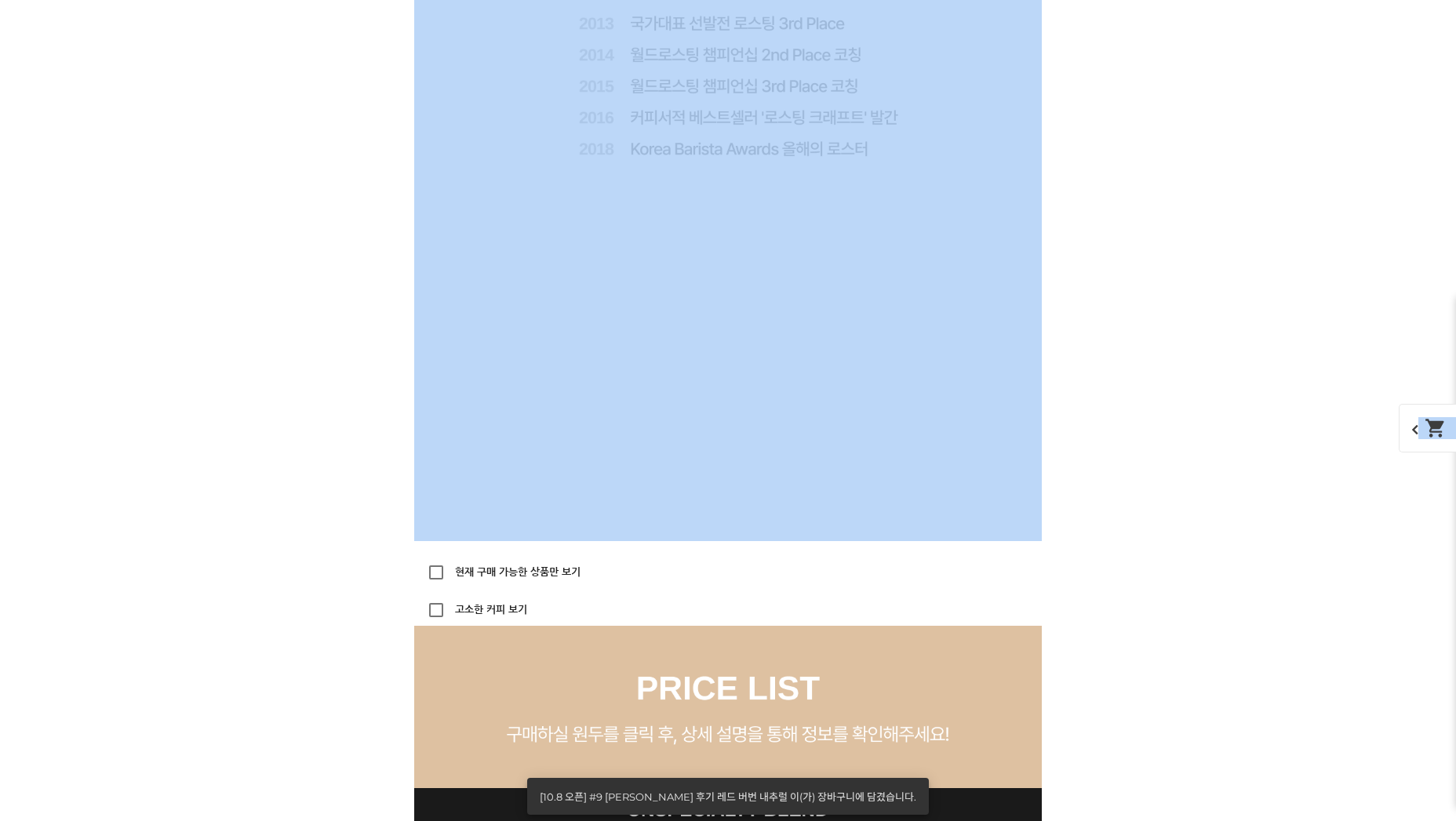
drag, startPoint x: 1420, startPoint y: 432, endPoint x: 1241, endPoint y: 385, distance: 185.1
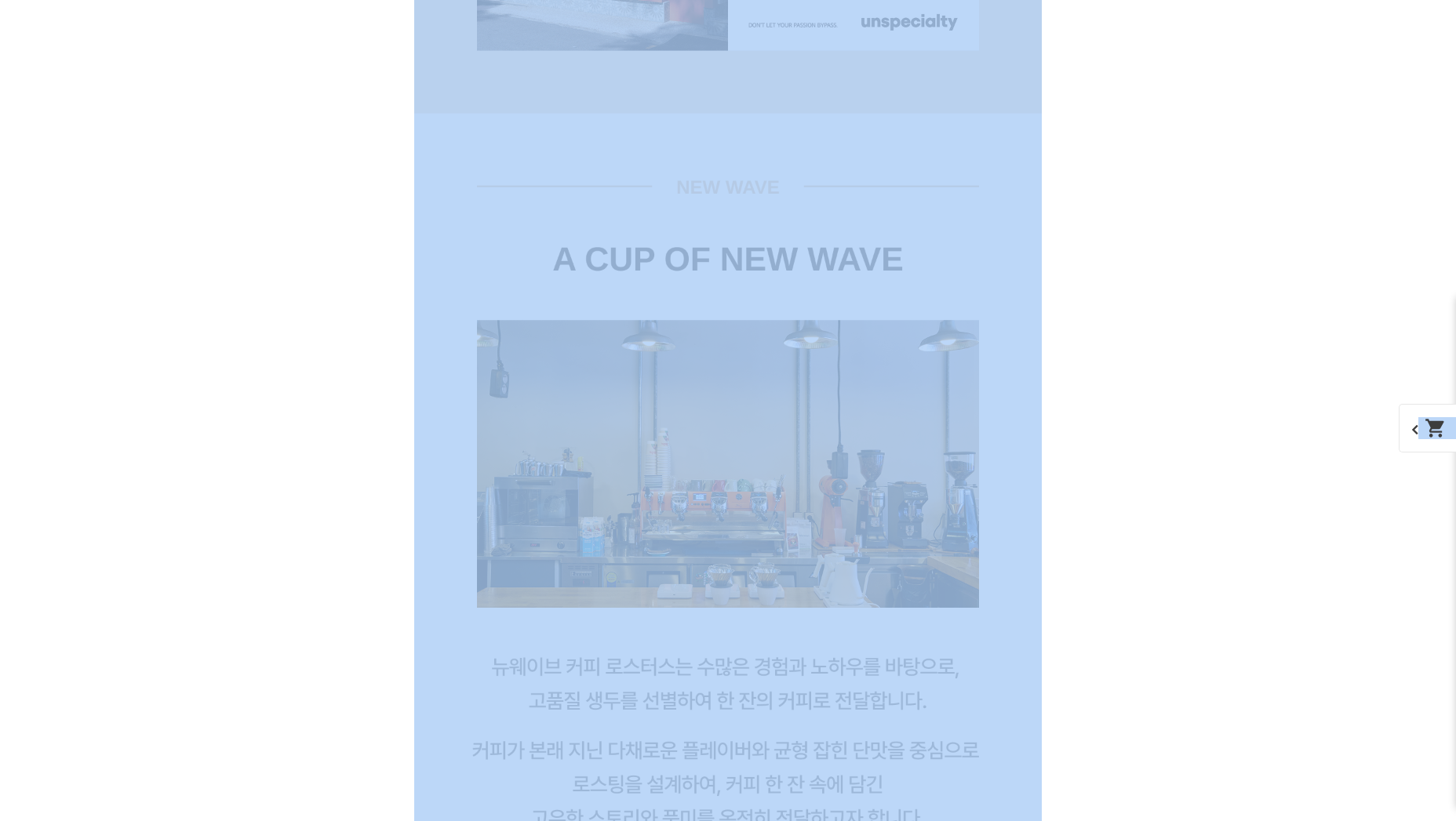
scroll to position [433, 0]
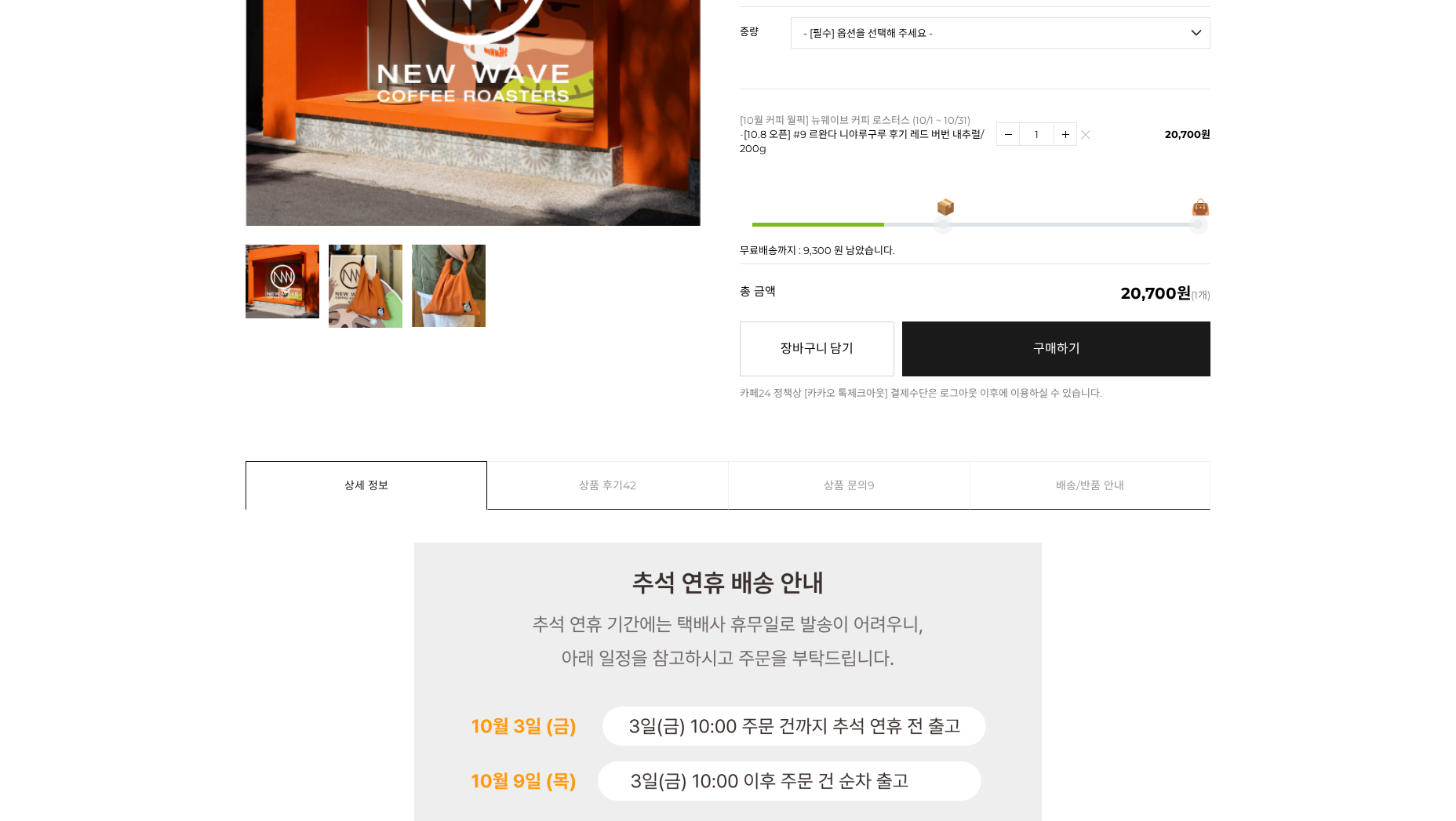
scroll to position [0, 0]
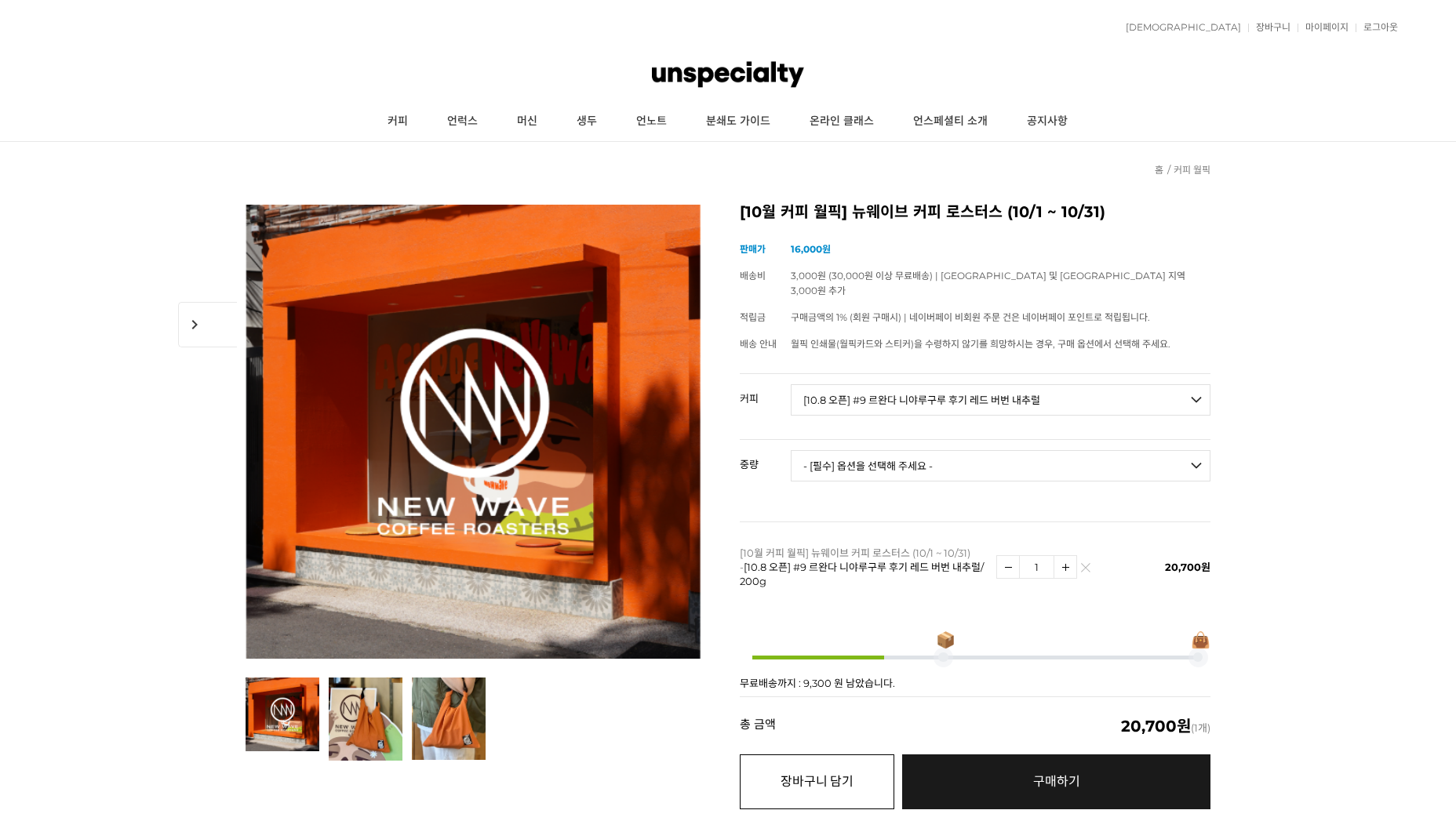
click at [824, 770] on button "장바구니 담기" at bounding box center [817, 782] width 155 height 55
